Goal: Information Seeking & Learning: Check status

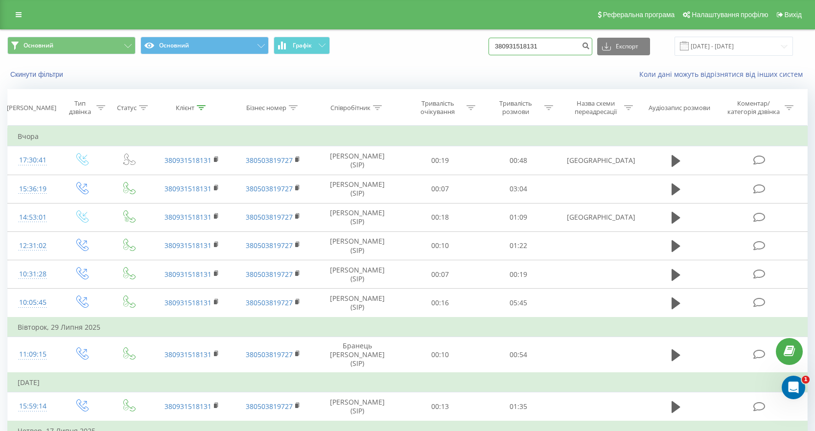
click at [517, 47] on input "380931518131" at bounding box center [541, 47] width 104 height 18
paste input "[PHONE_NUMBER]"
click at [507, 43] on input "[PHONE_NUMBER]" at bounding box center [541, 47] width 104 height 18
type input "380630730770"
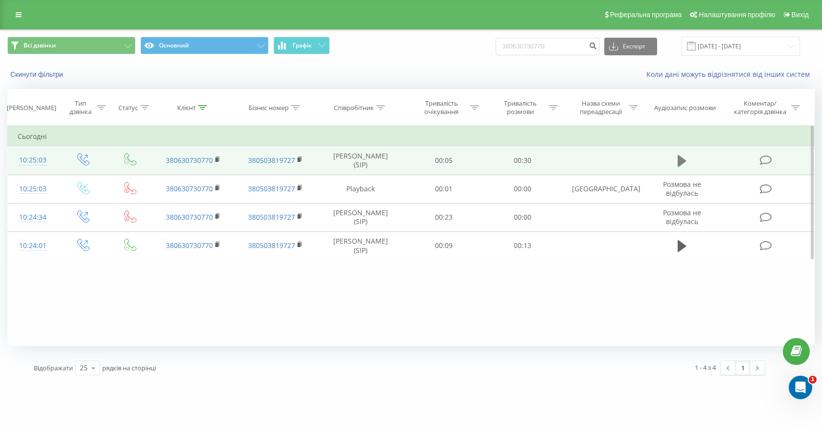
click at [686, 159] on icon at bounding box center [682, 161] width 9 height 14
